Goal: Check status: Check status

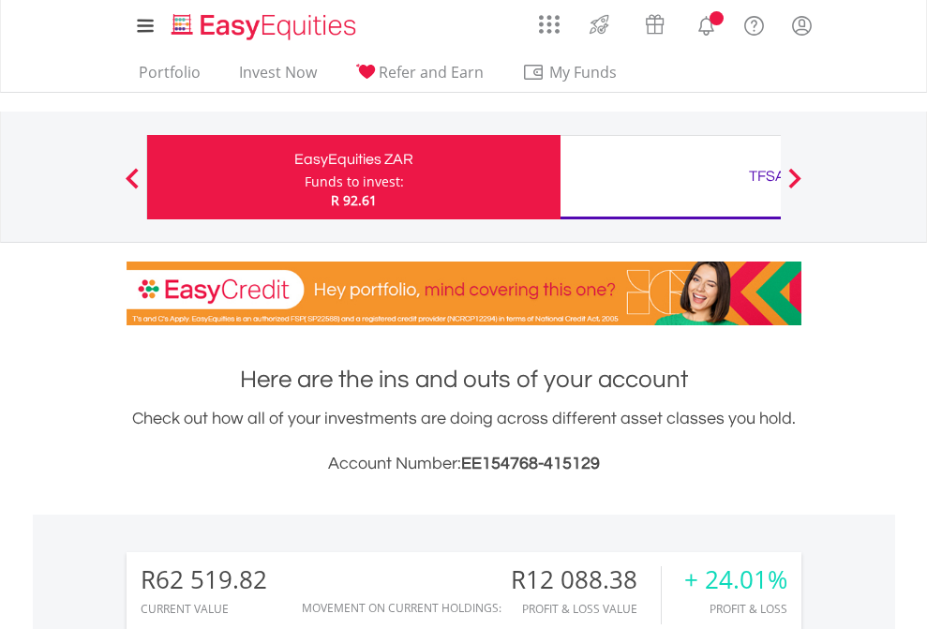
scroll to position [180, 294]
click at [305, 177] on div "Funds to invest:" at bounding box center [354, 182] width 99 height 19
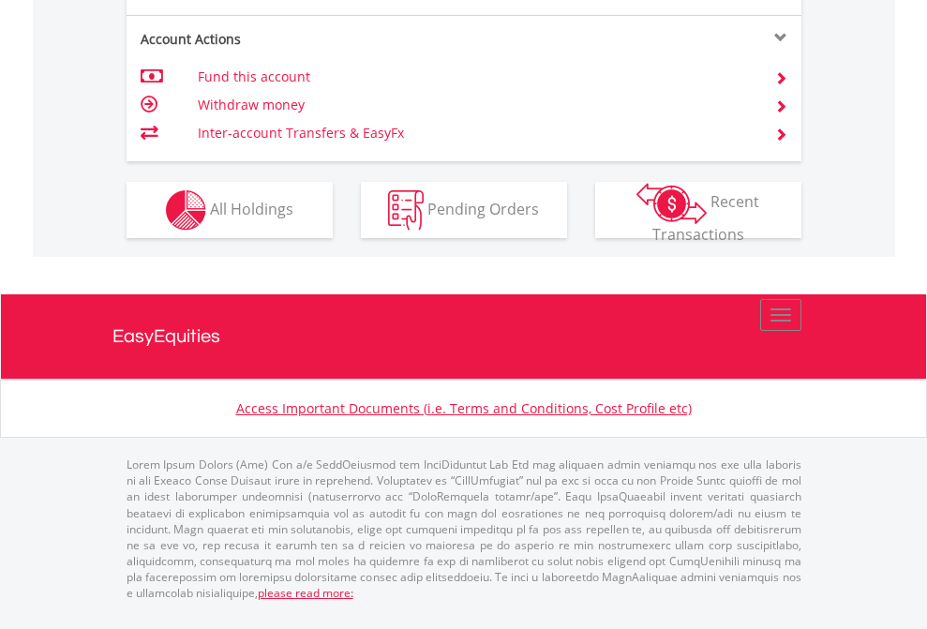
scroll to position [1910, 0]
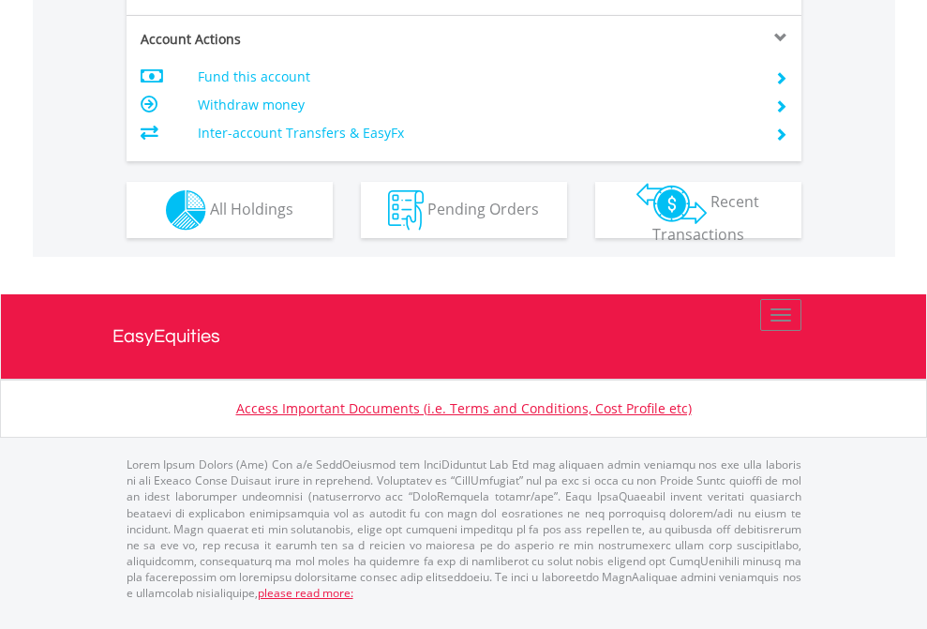
scroll to position [1760, 0]
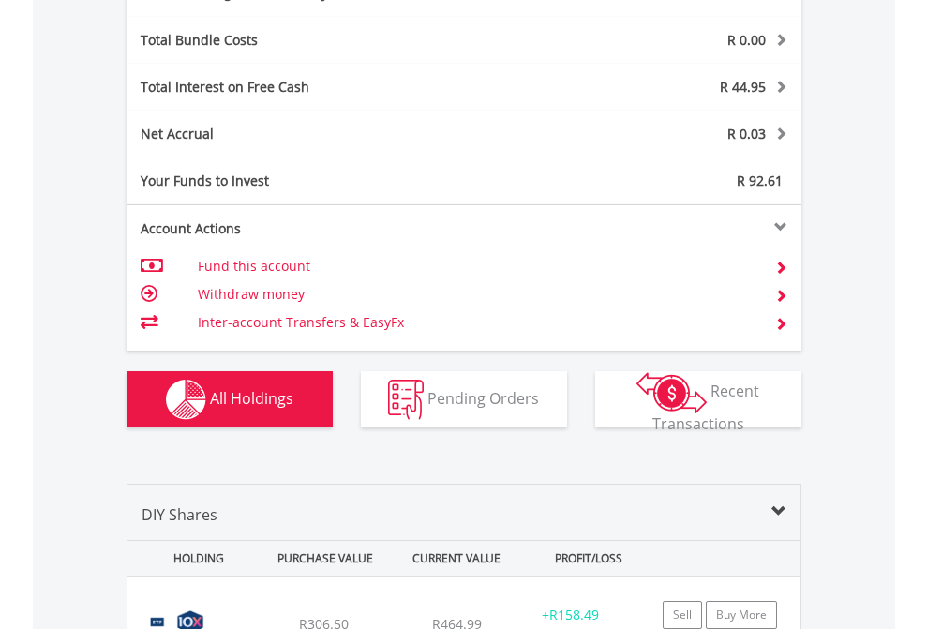
scroll to position [2235, 0]
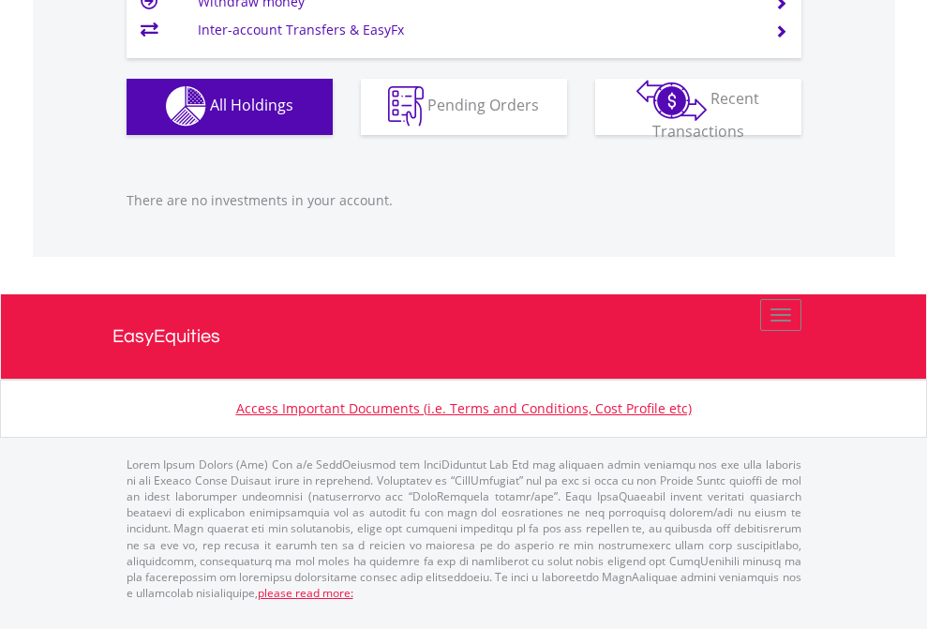
scroll to position [180, 294]
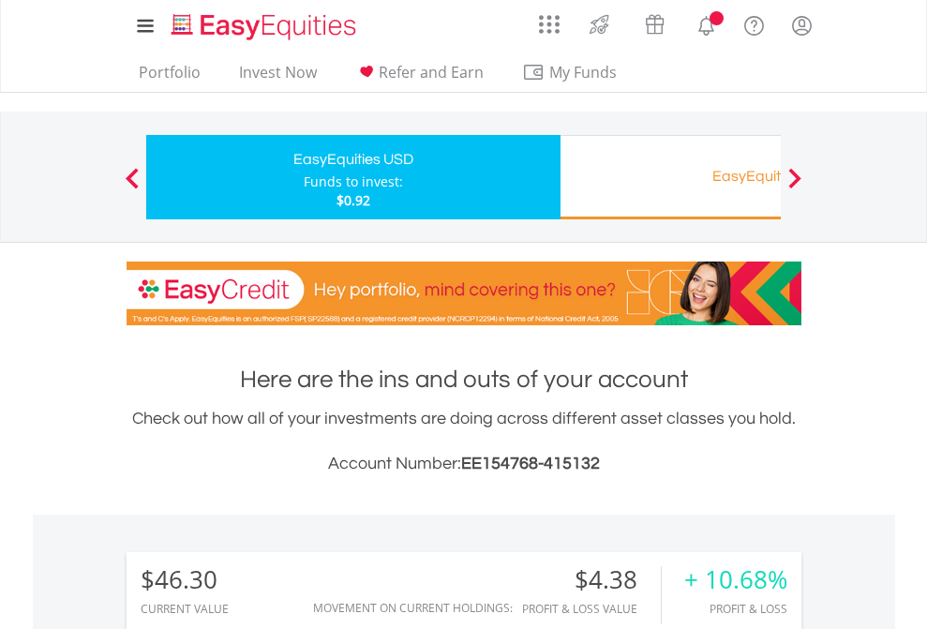
scroll to position [180, 294]
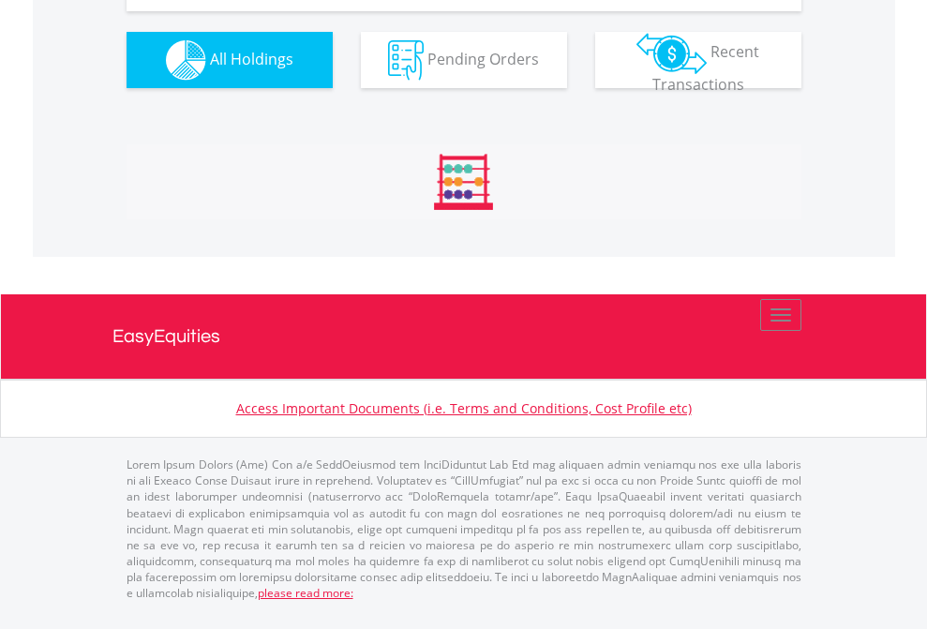
scroll to position [2085, 0]
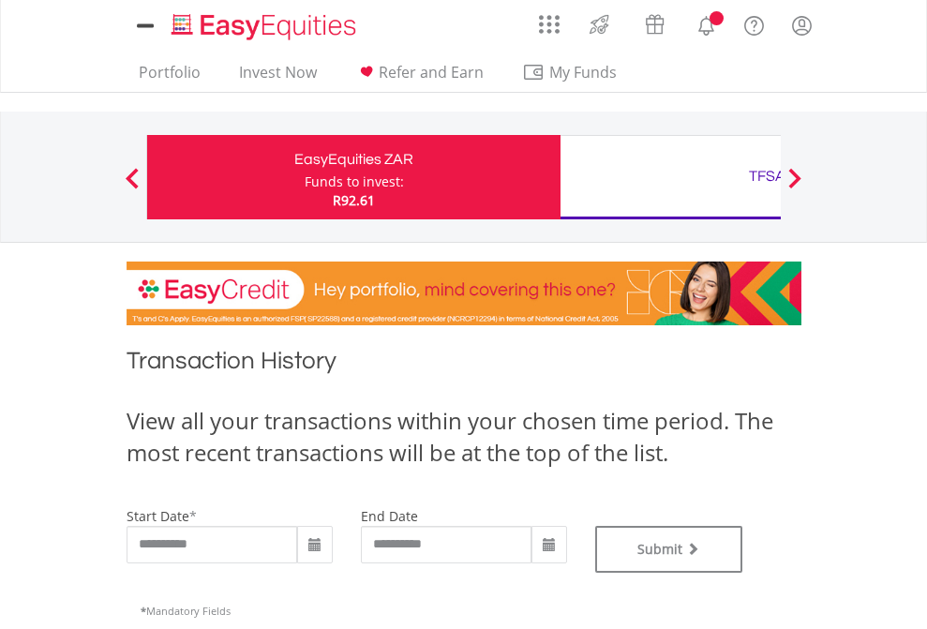
type input "**********"
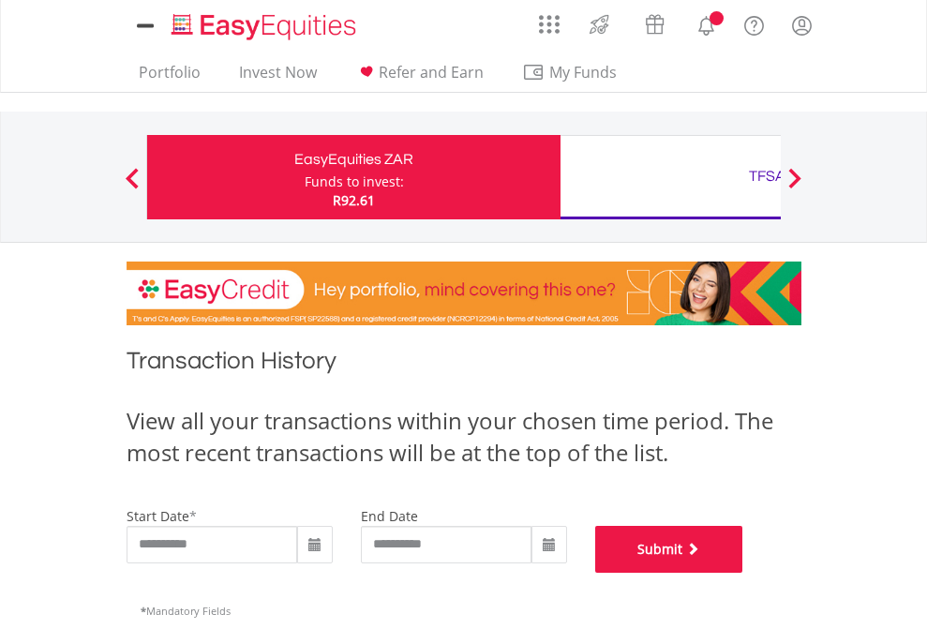
click at [744, 573] on button "Submit" at bounding box center [669, 549] width 148 height 47
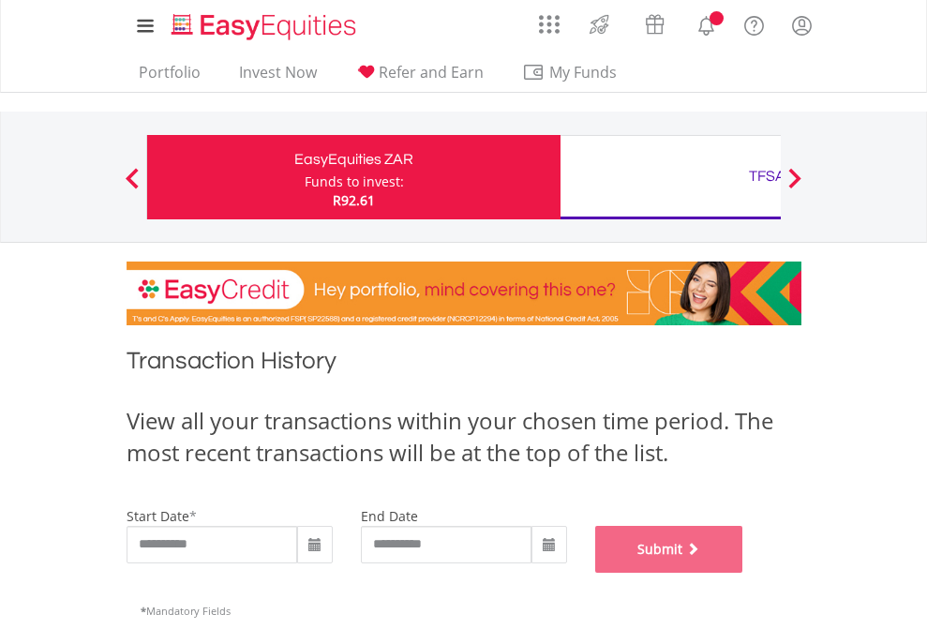
scroll to position [760, 0]
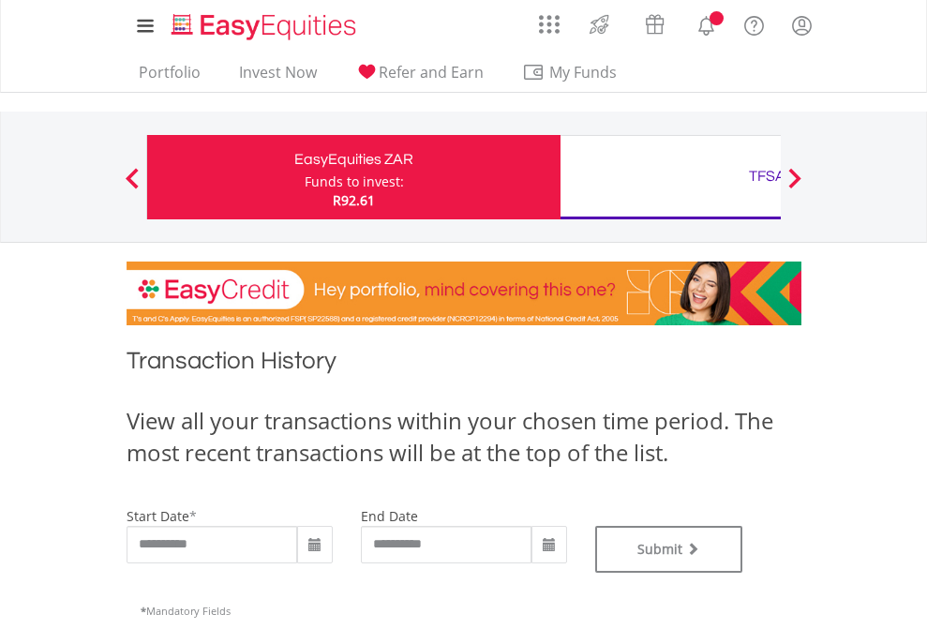
click at [670, 177] on div "TFSA" at bounding box center [767, 176] width 391 height 26
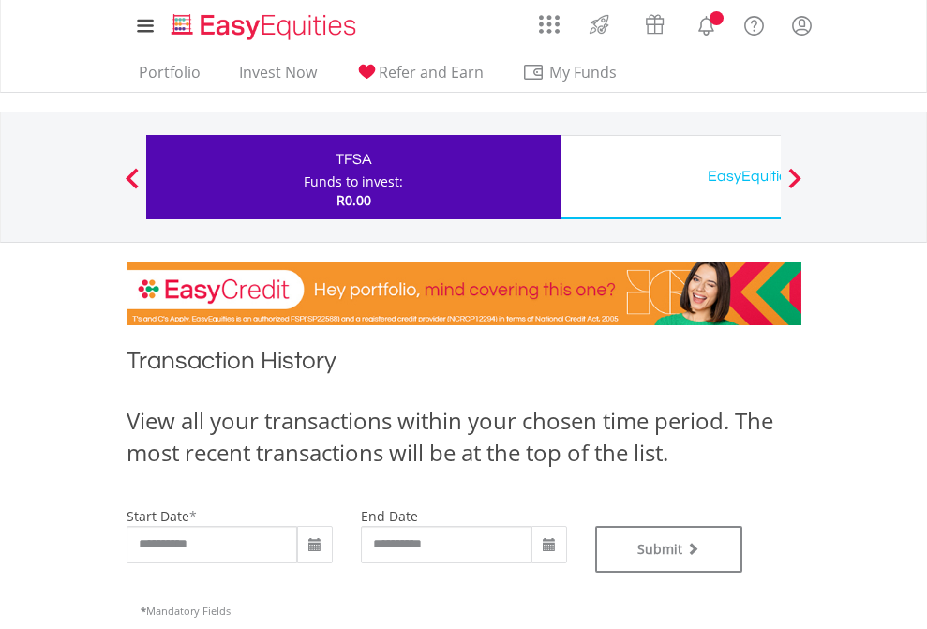
type input "**********"
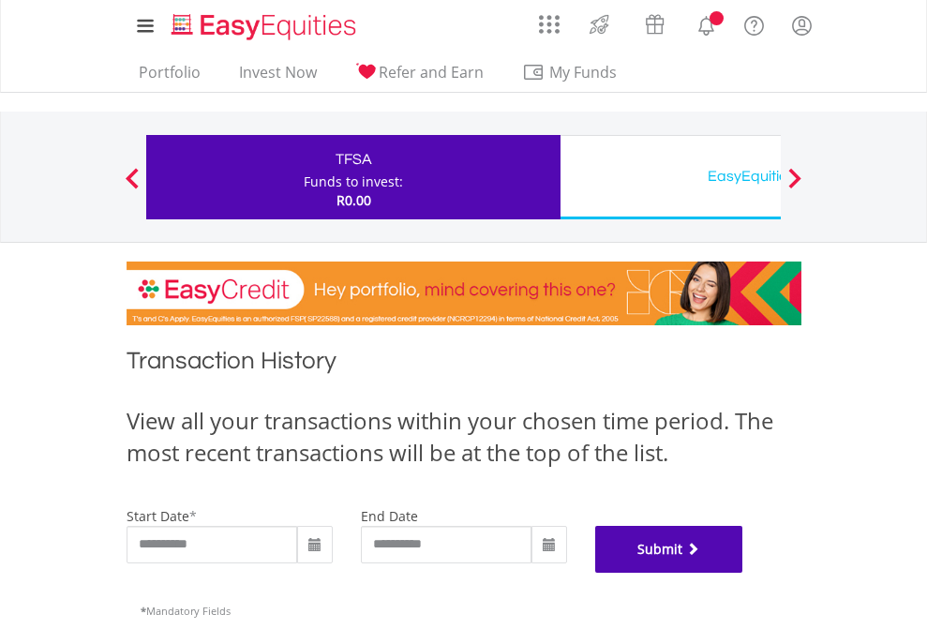
click at [744, 573] on button "Submit" at bounding box center [669, 549] width 148 height 47
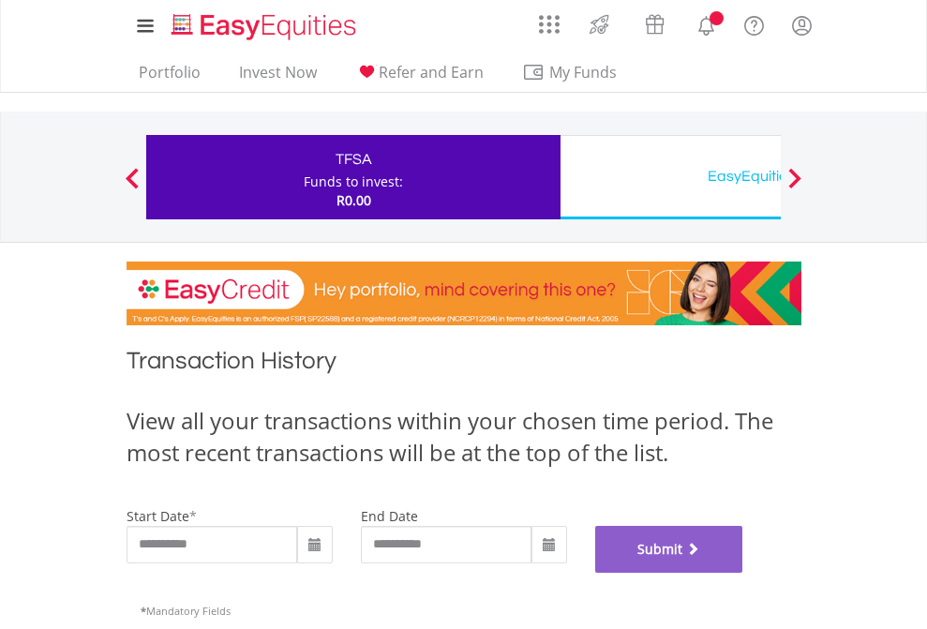
scroll to position [760, 0]
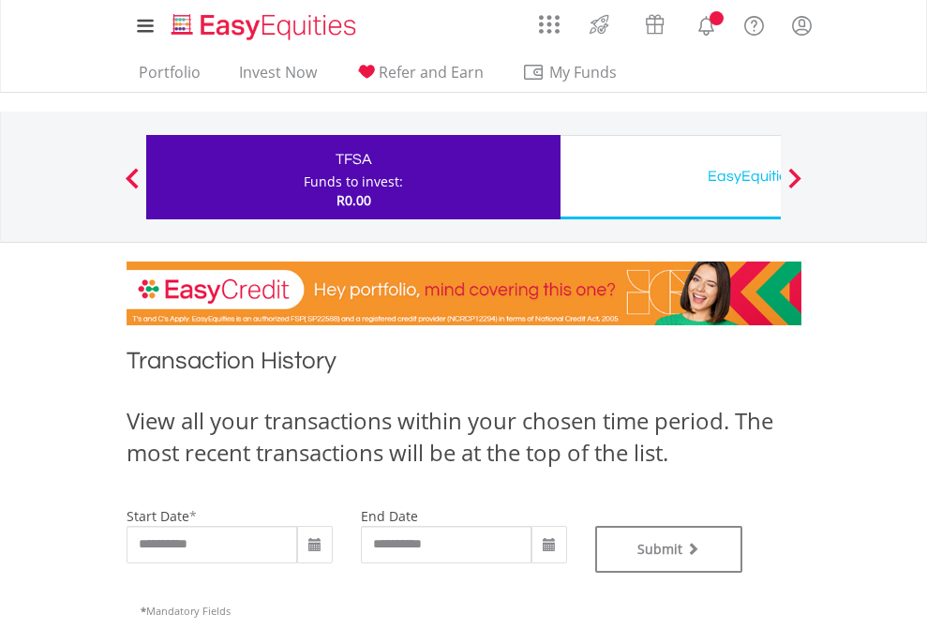
click at [670, 177] on div "EasyEquities USD" at bounding box center [767, 176] width 391 height 26
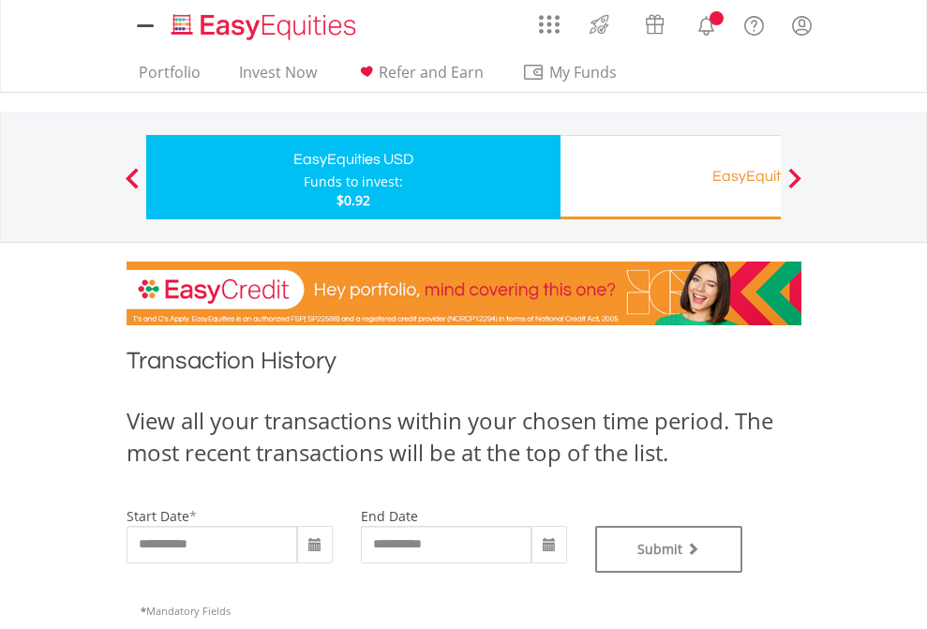
type input "**********"
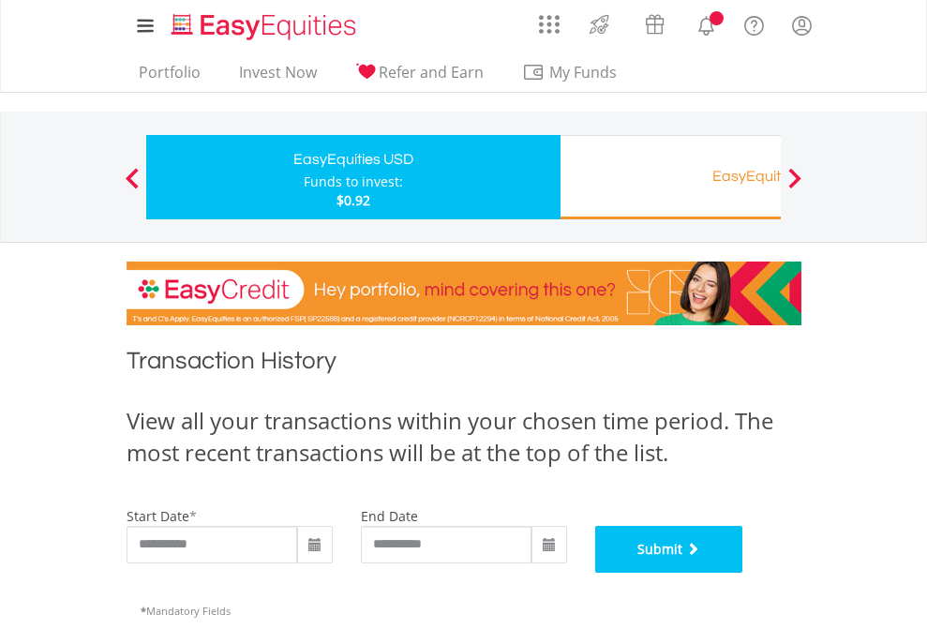
click at [744, 573] on button "Submit" at bounding box center [669, 549] width 148 height 47
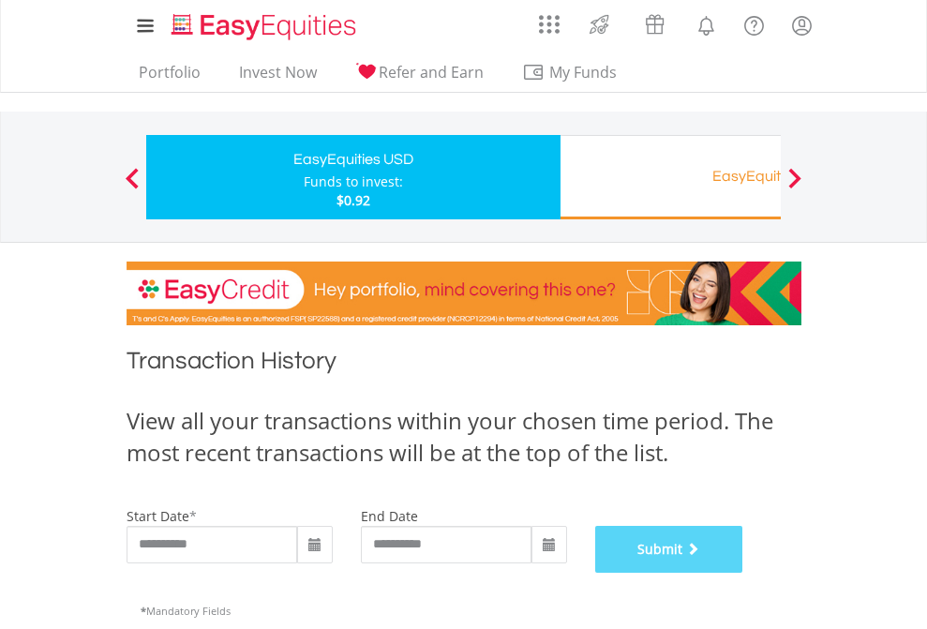
scroll to position [760, 0]
